Goal: Information Seeking & Learning: Learn about a topic

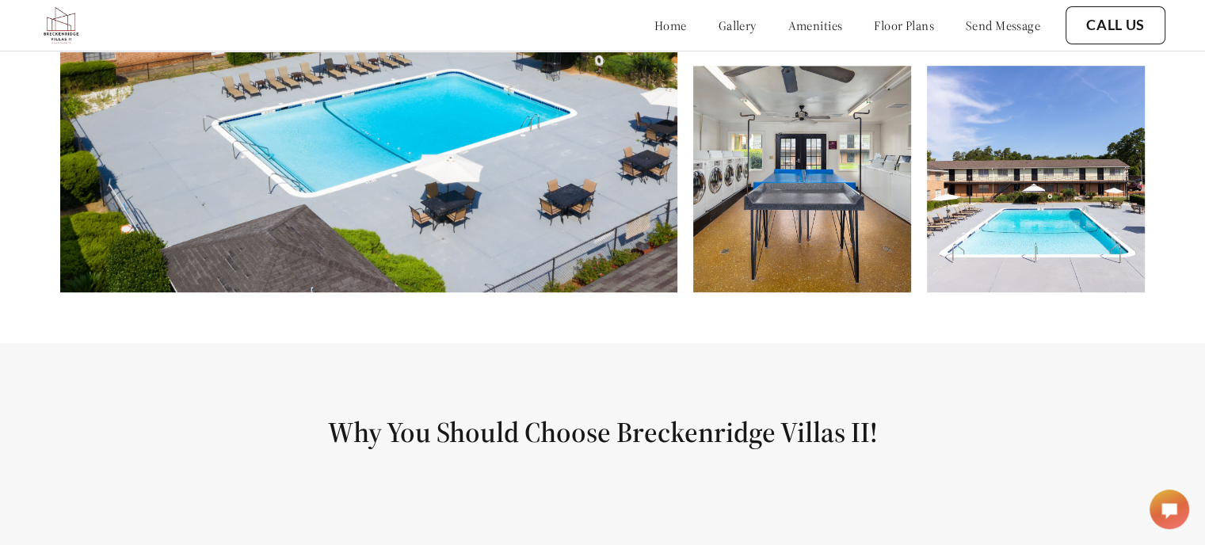
scroll to position [951, 0]
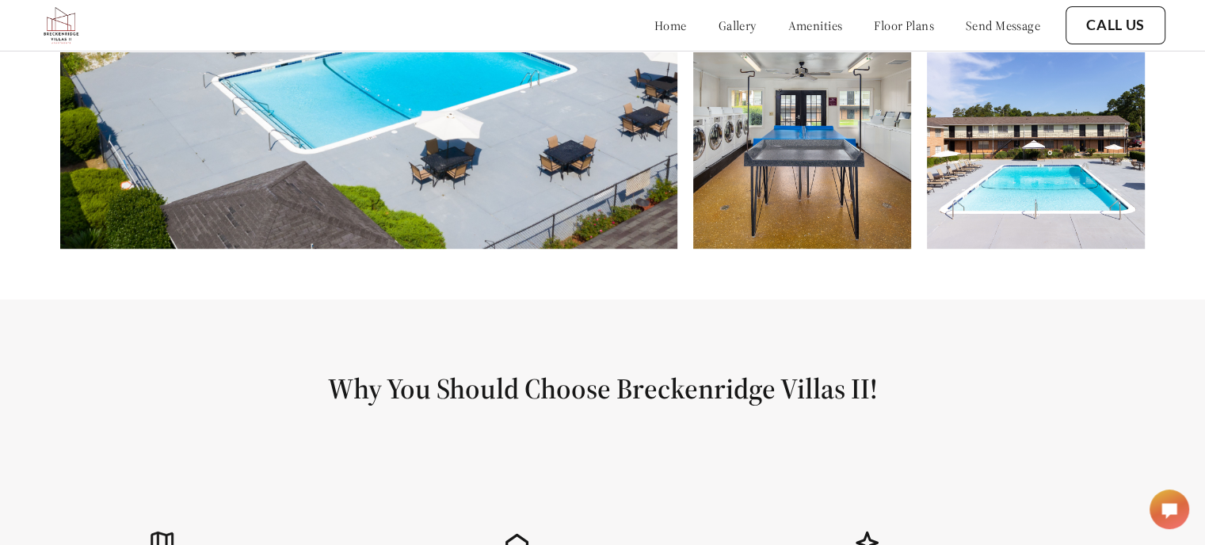
click at [894, 22] on link "floor plans" at bounding box center [904, 25] width 60 height 16
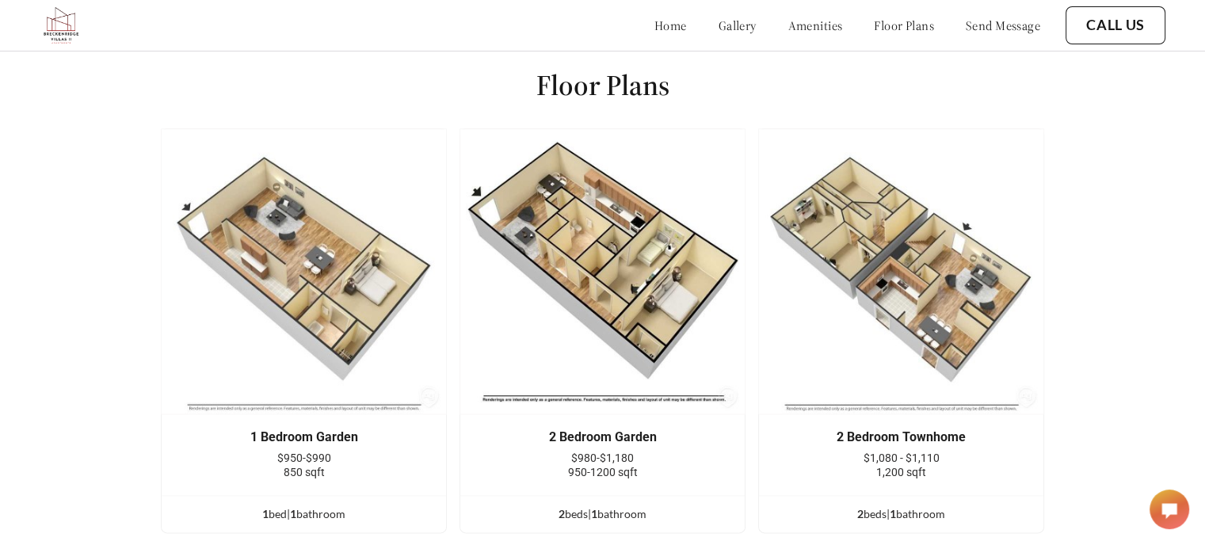
scroll to position [1934, 0]
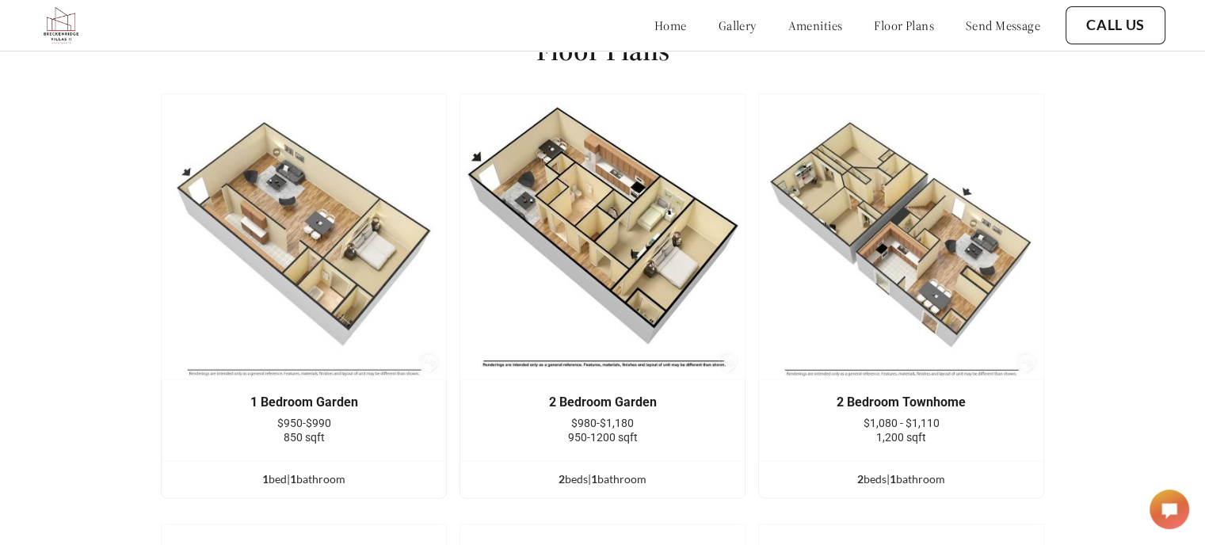
click at [330, 269] on img at bounding box center [304, 237] width 286 height 286
click at [719, 31] on link "gallery" at bounding box center [738, 25] width 38 height 16
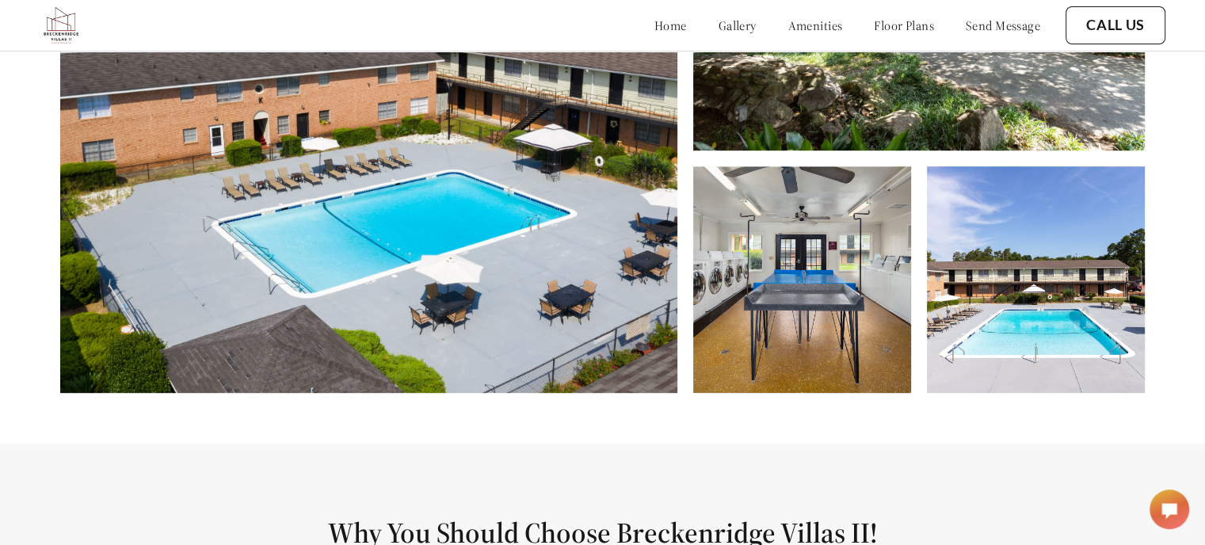
scroll to position [557, 0]
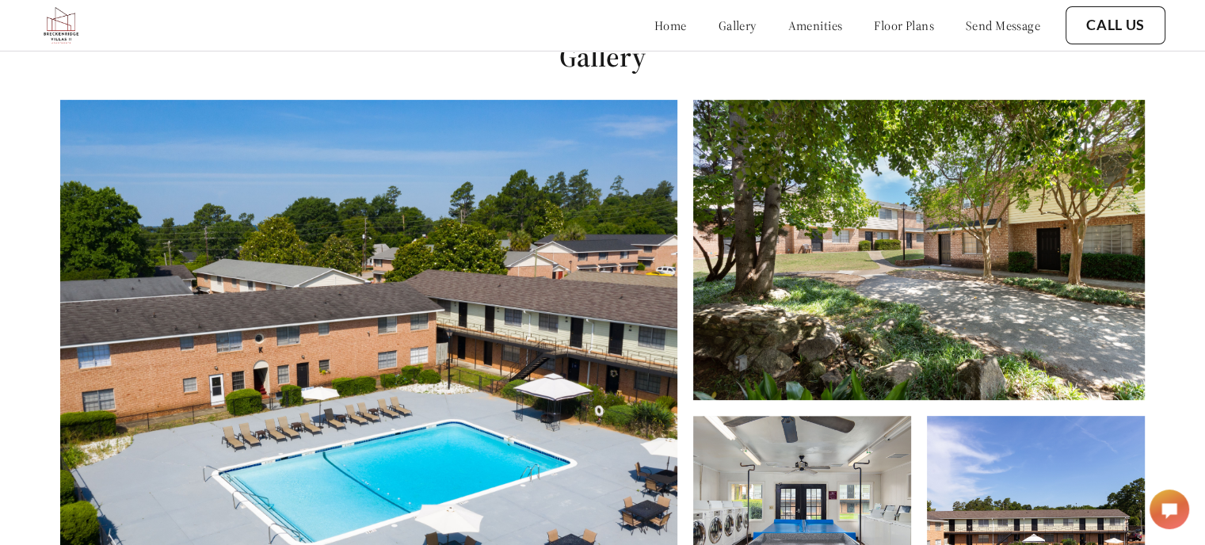
click at [797, 470] on img at bounding box center [802, 529] width 218 height 227
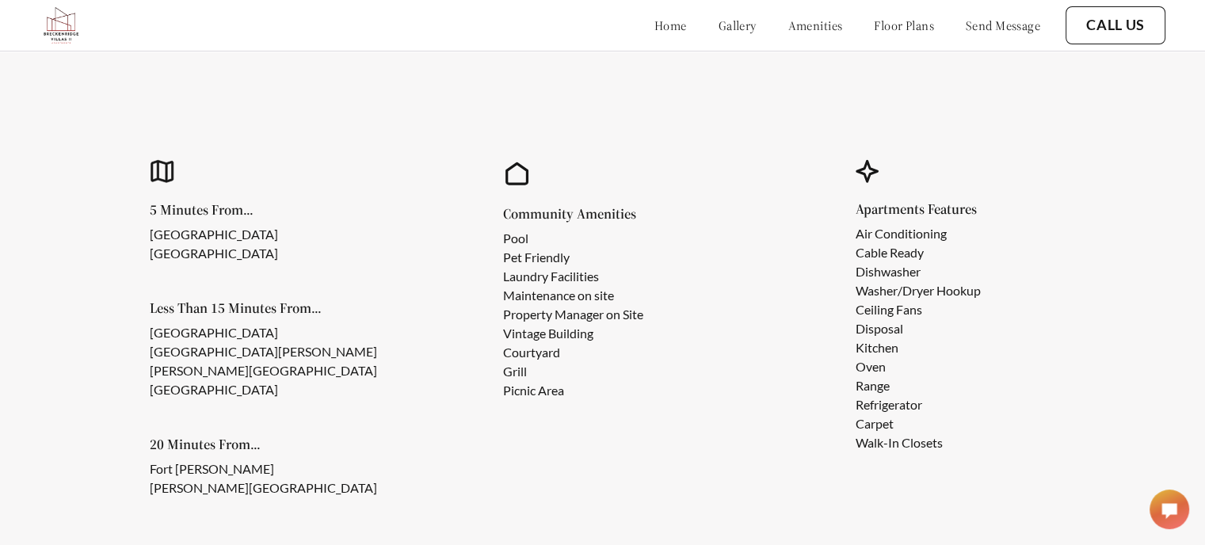
scroll to position [1347, 0]
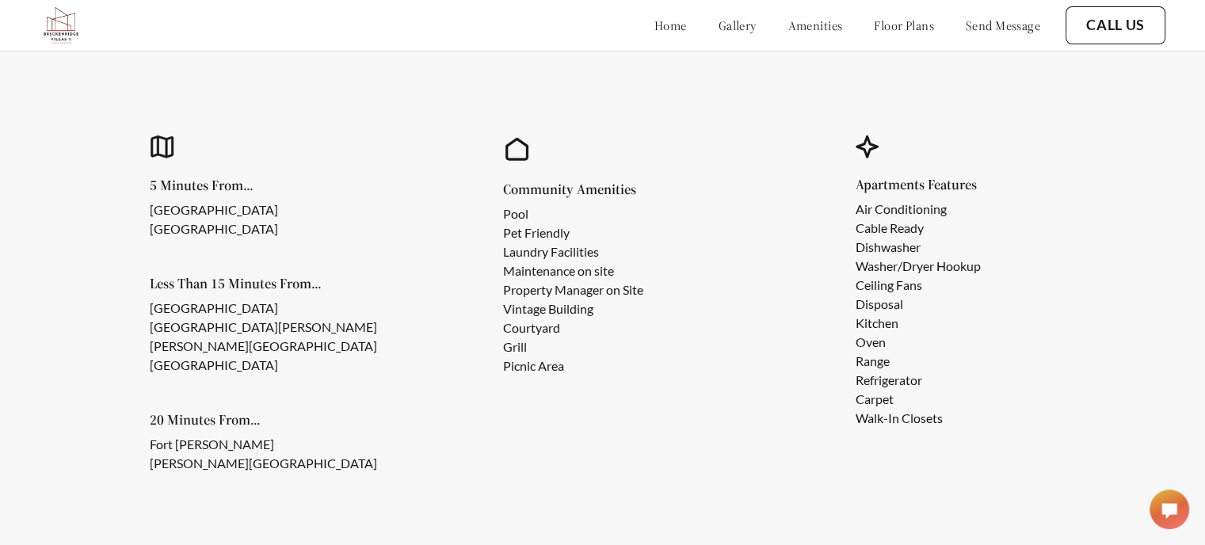
click at [798, 24] on link "amenities" at bounding box center [815, 25] width 55 height 16
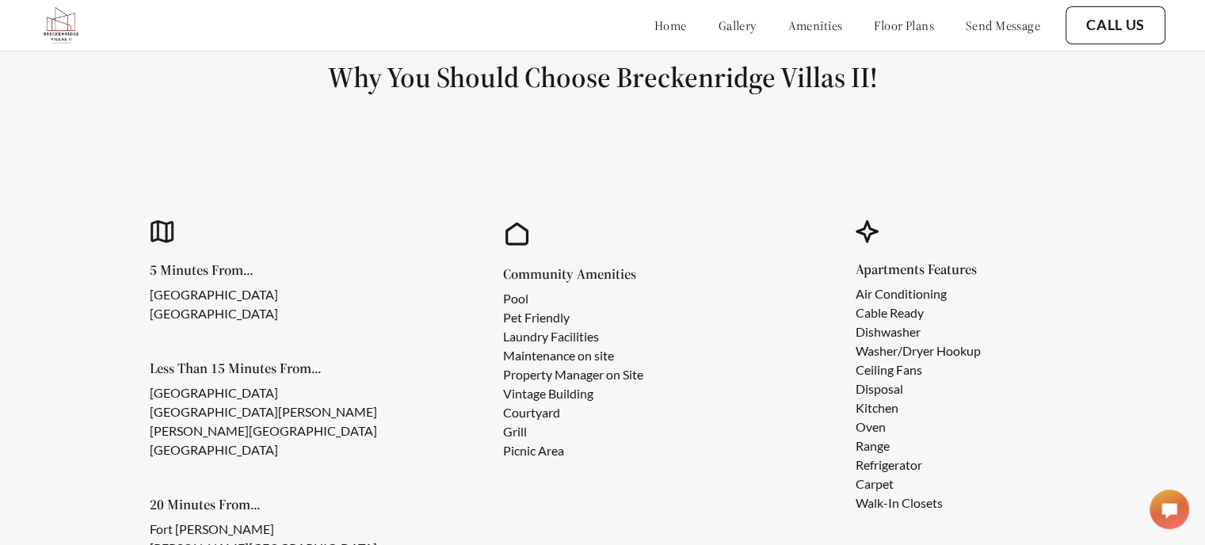
click at [874, 21] on link "floor plans" at bounding box center [904, 25] width 60 height 16
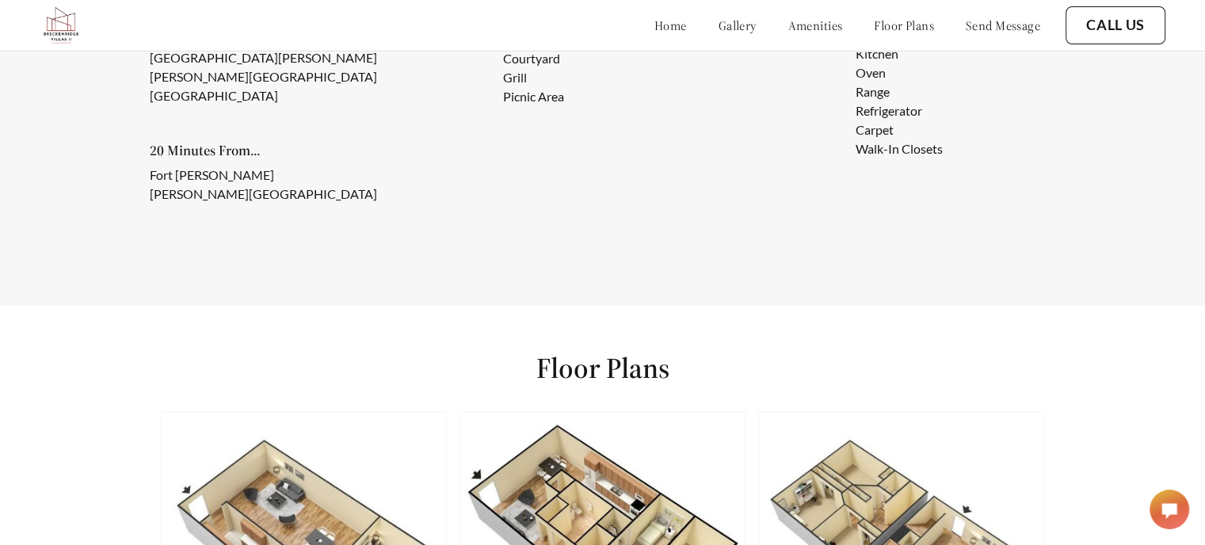
scroll to position [1617, 0]
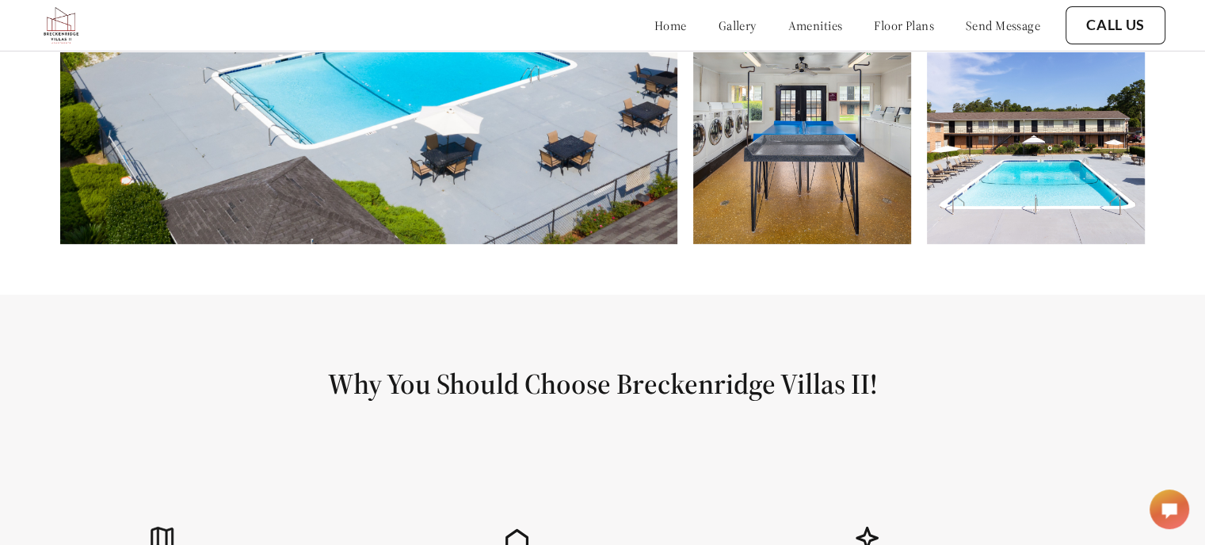
scroll to position [983, 0]
